Goal: Task Accomplishment & Management: Use online tool/utility

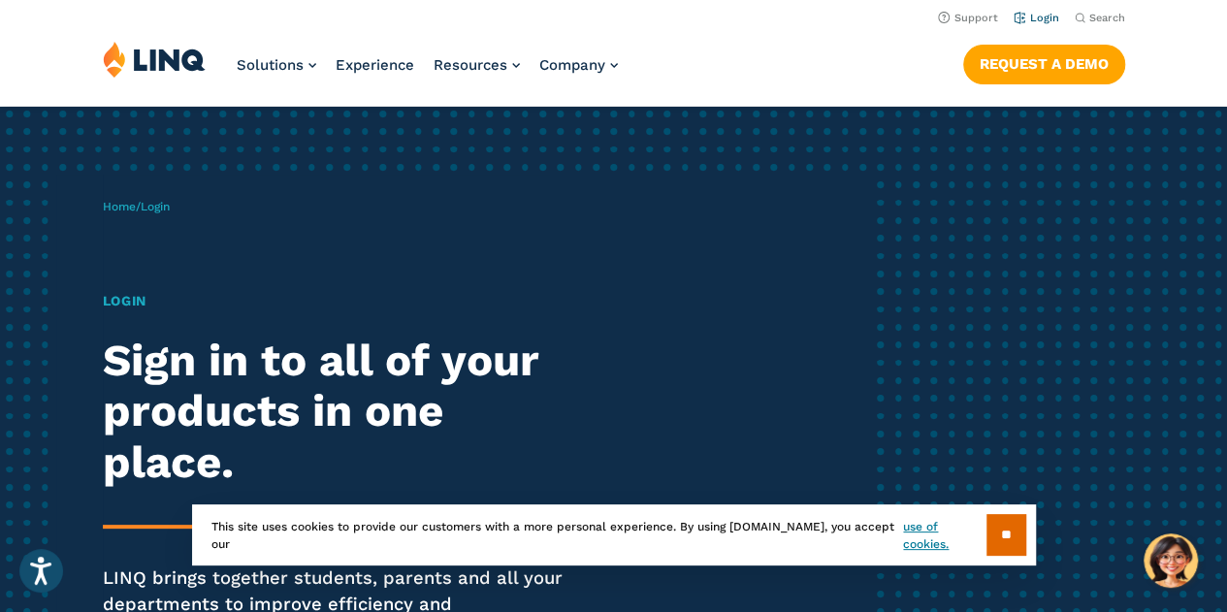
click at [1049, 16] on link "Login" at bounding box center [1037, 18] width 46 height 13
click at [1002, 527] on input "**" at bounding box center [1007, 535] width 40 height 42
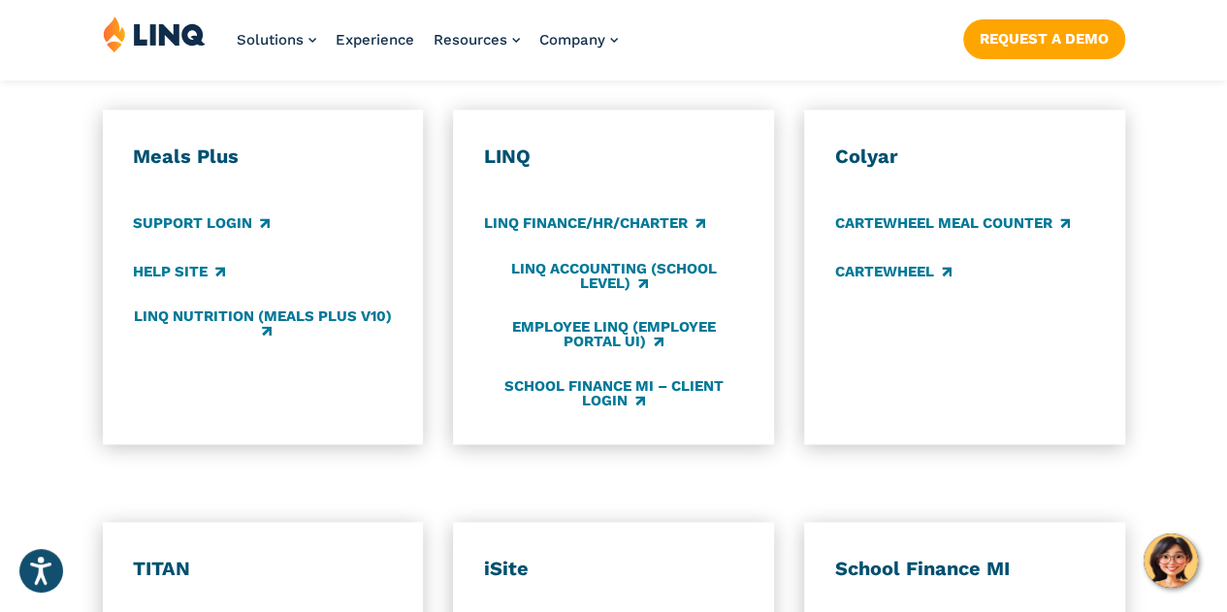
scroll to position [1106, 0]
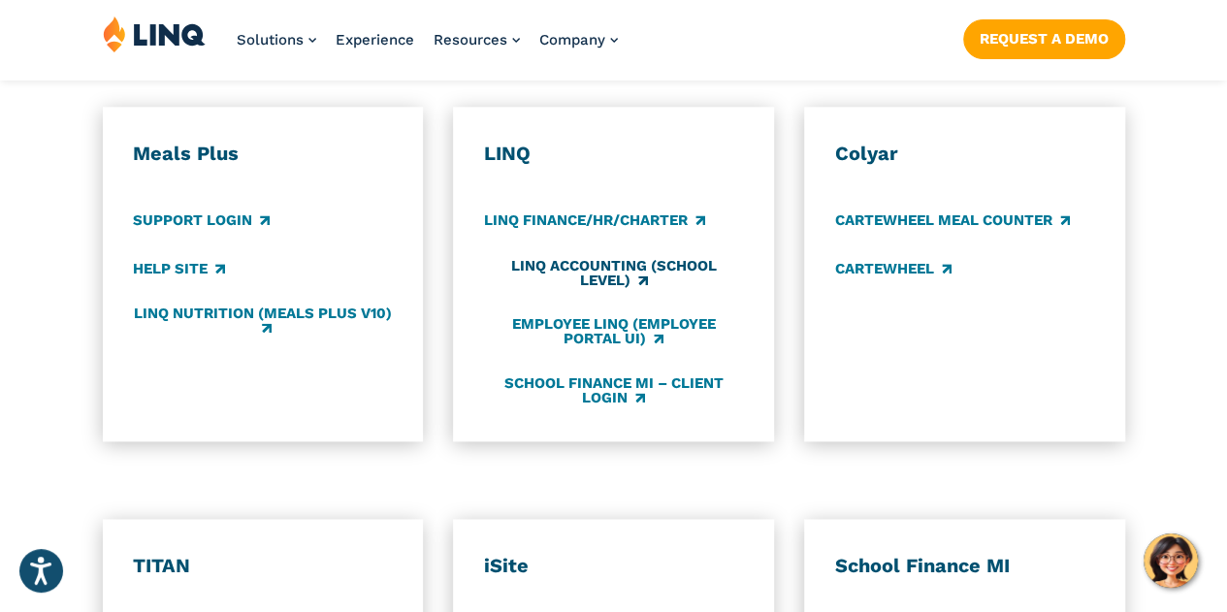
click at [592, 258] on link "LINQ Accounting (school level)" at bounding box center [613, 274] width 259 height 32
